Goal: Task Accomplishment & Management: Manage account settings

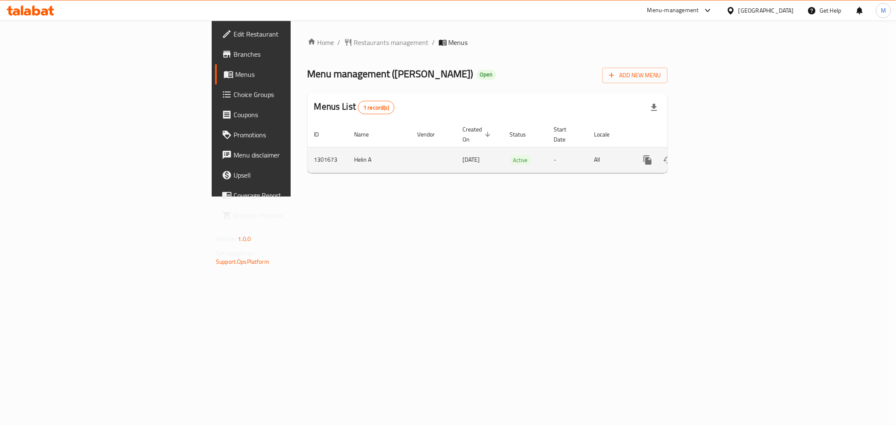
click at [712, 156] on icon "enhanced table" at bounding box center [709, 160] width 8 height 8
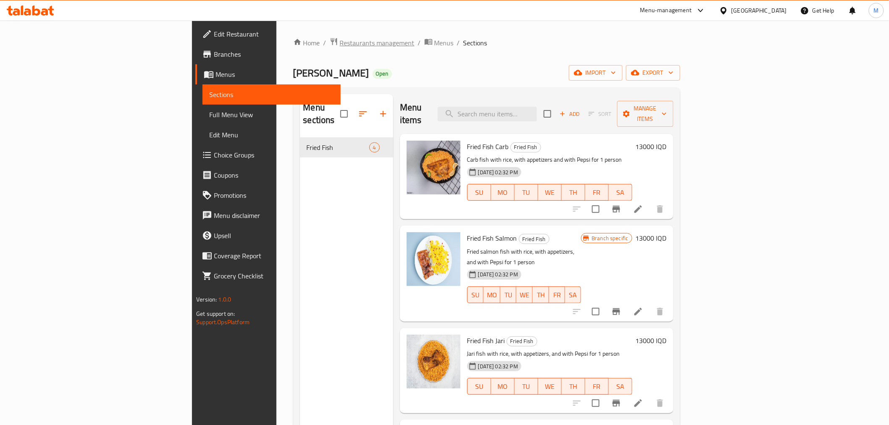
click at [340, 40] on span "Restaurants management" at bounding box center [377, 43] width 75 height 10
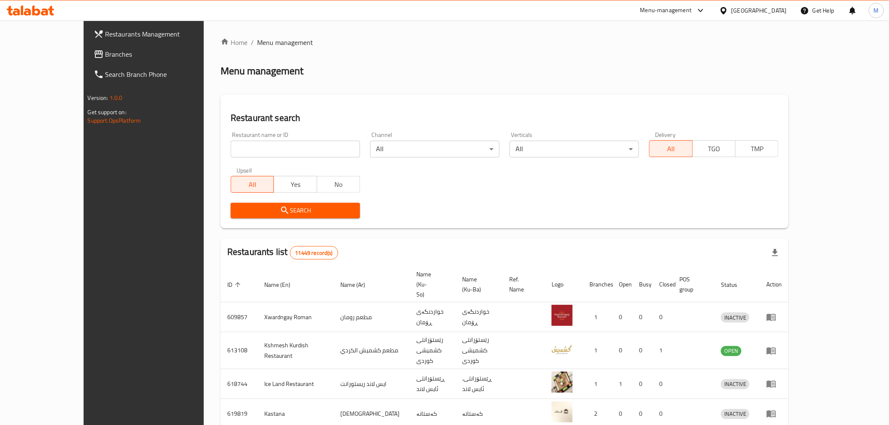
click at [263, 156] on input "search" at bounding box center [295, 149] width 129 height 17
type input "اسماك"
click button "Search" at bounding box center [295, 211] width 129 height 16
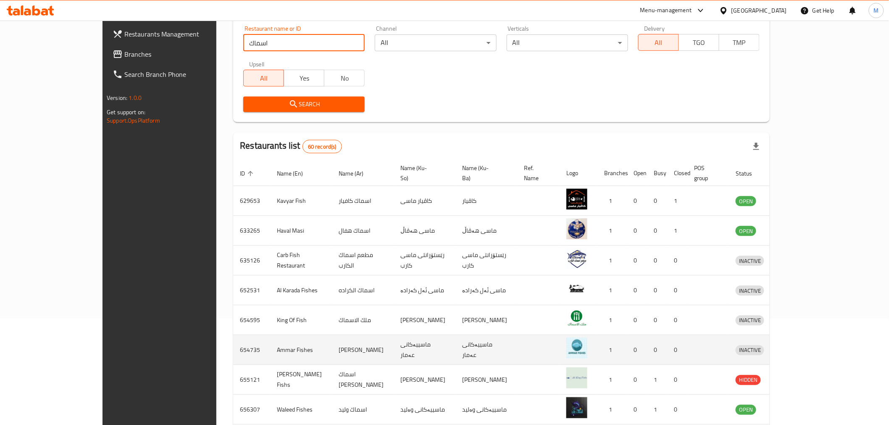
scroll to position [203, 0]
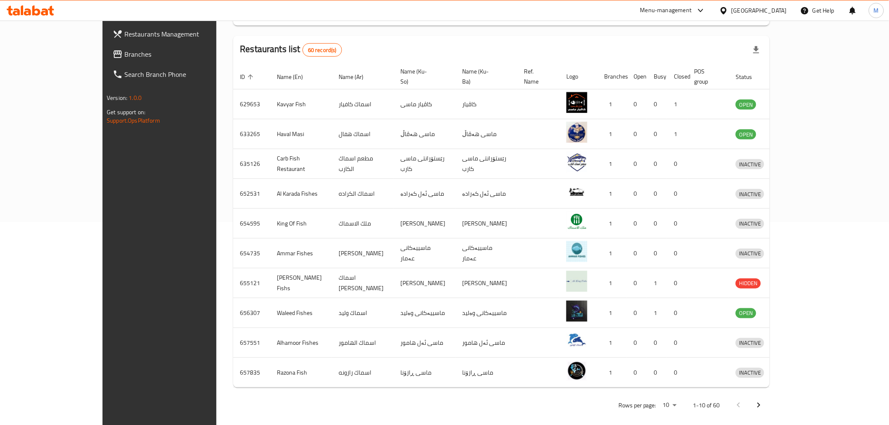
click at [764, 400] on icon "Next page" at bounding box center [759, 405] width 10 height 10
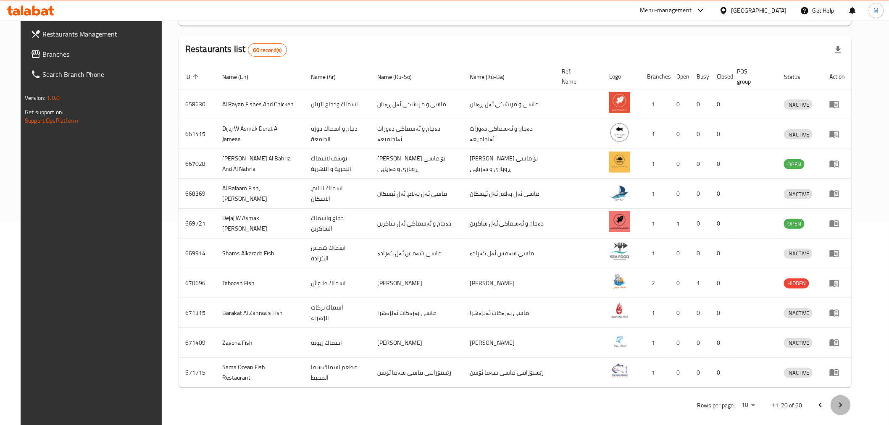
click at [851, 400] on button "Next page" at bounding box center [841, 405] width 20 height 20
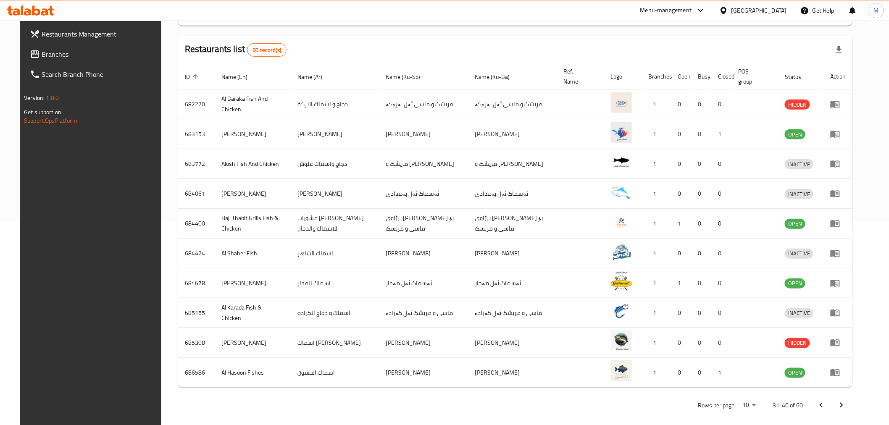
click at [852, 398] on button "Next page" at bounding box center [842, 405] width 20 height 20
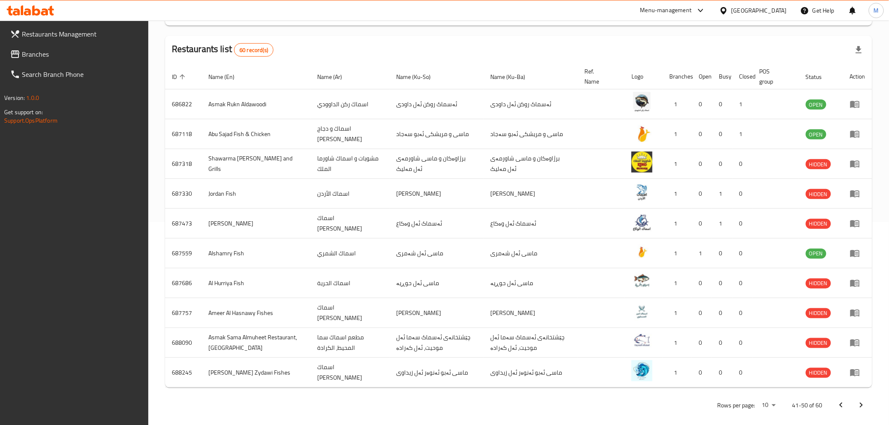
click at [860, 399] on button "Next page" at bounding box center [861, 405] width 20 height 20
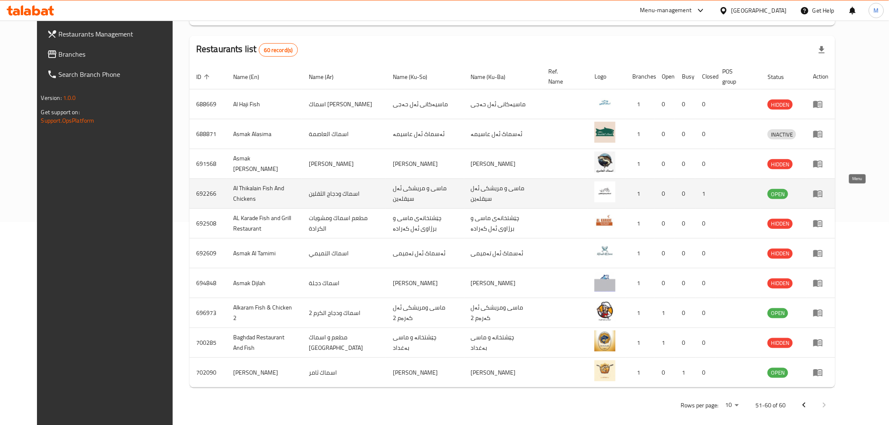
click at [823, 195] on icon "enhanced table" at bounding box center [818, 194] width 10 height 10
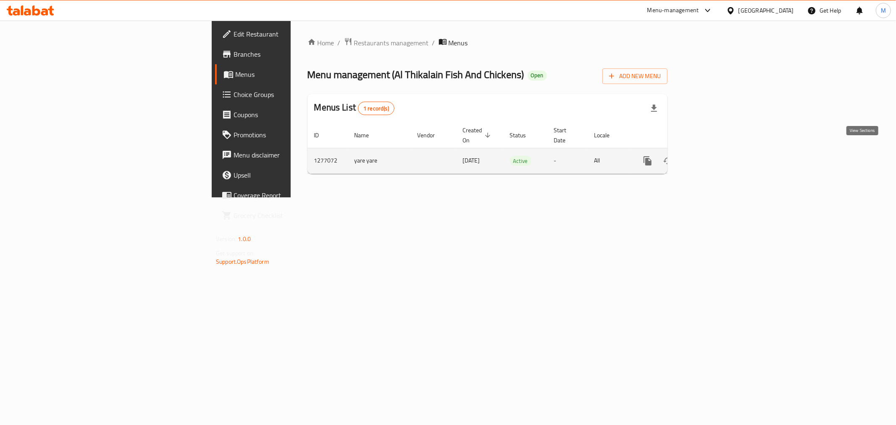
click at [714, 156] on icon "enhanced table" at bounding box center [708, 161] width 10 height 10
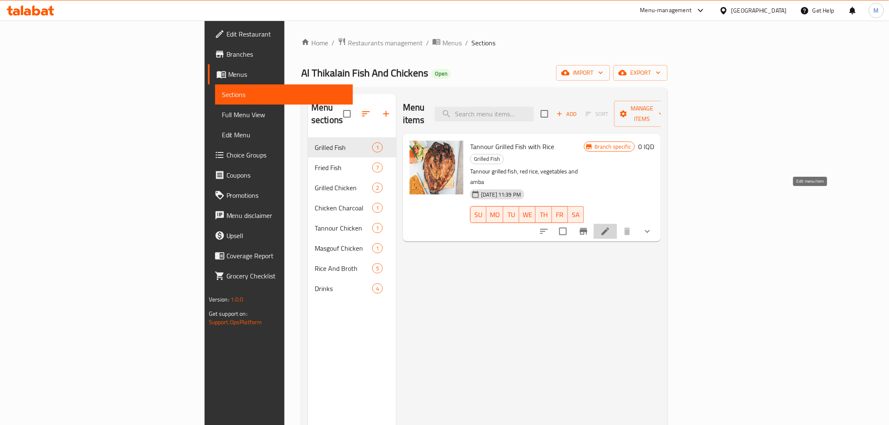
click at [611, 227] on icon at bounding box center [605, 232] width 10 height 10
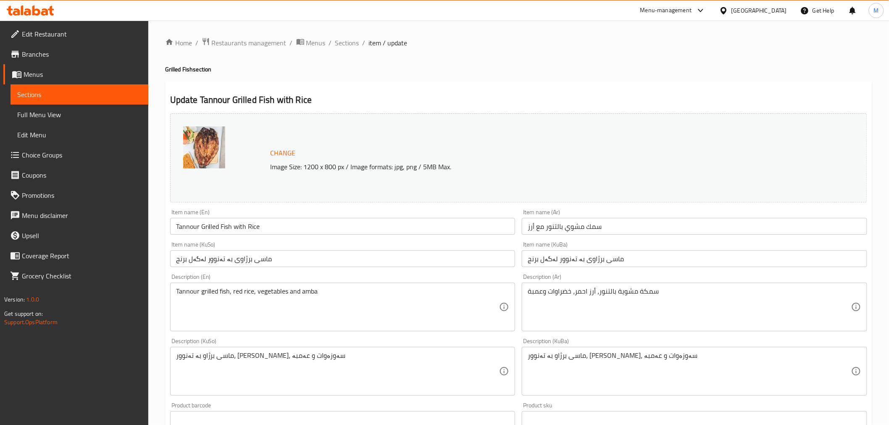
click at [95, 78] on span "Menus" at bounding box center [83, 74] width 118 height 10
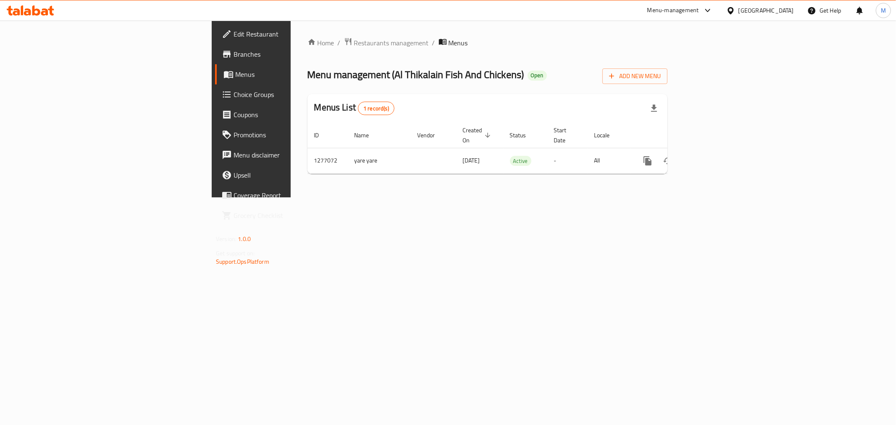
click at [234, 90] on span "Choice Groups" at bounding box center [294, 95] width 121 height 10
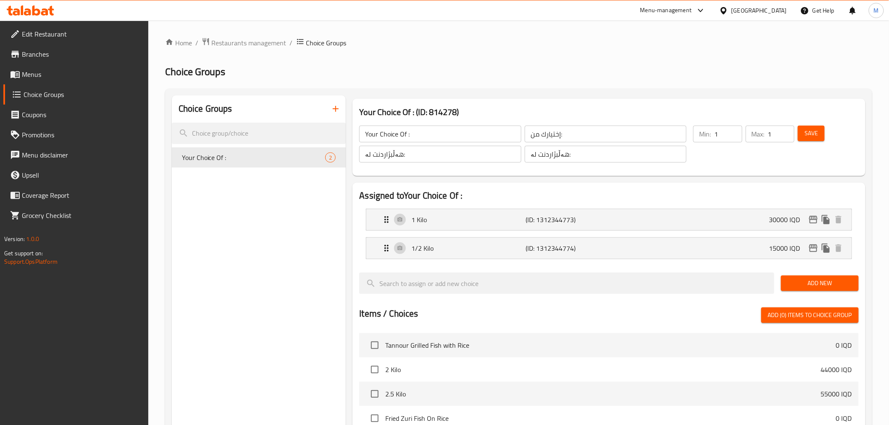
click at [91, 50] on span "Branches" at bounding box center [82, 54] width 120 height 10
